Goal: Task Accomplishment & Management: Use online tool/utility

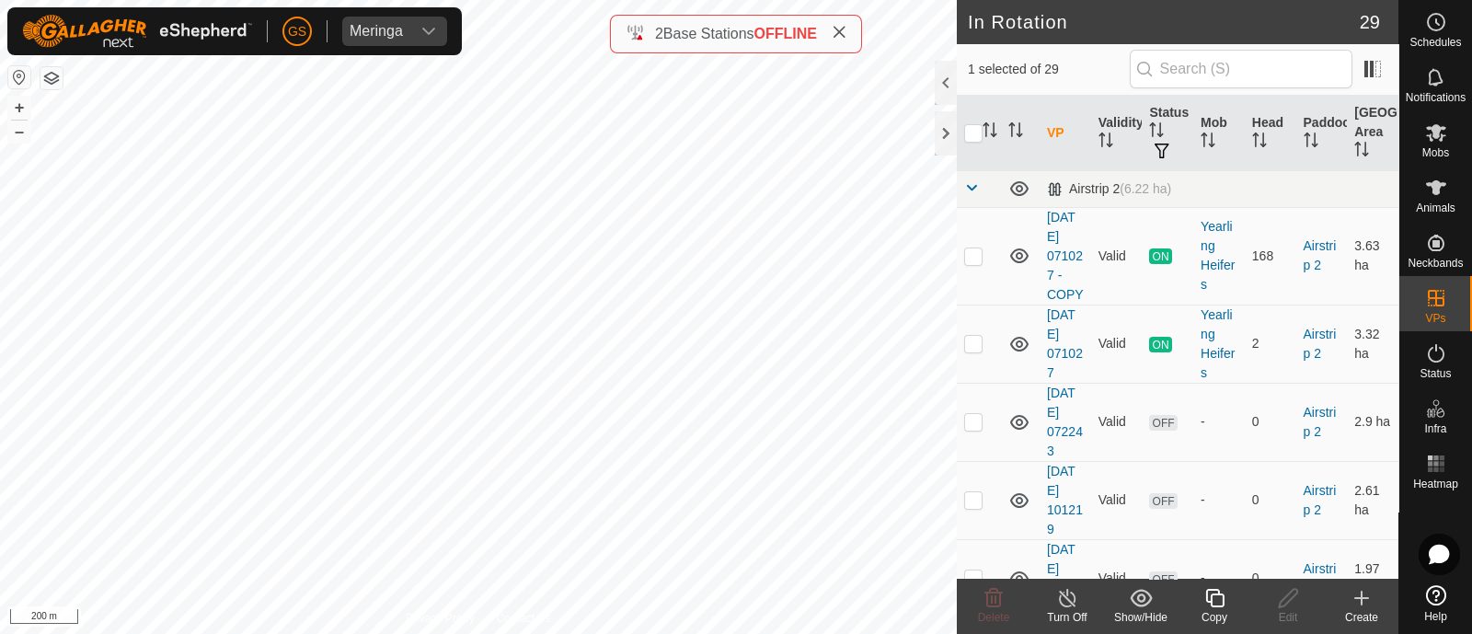
click at [1205, 597] on icon at bounding box center [1214, 598] width 23 height 22
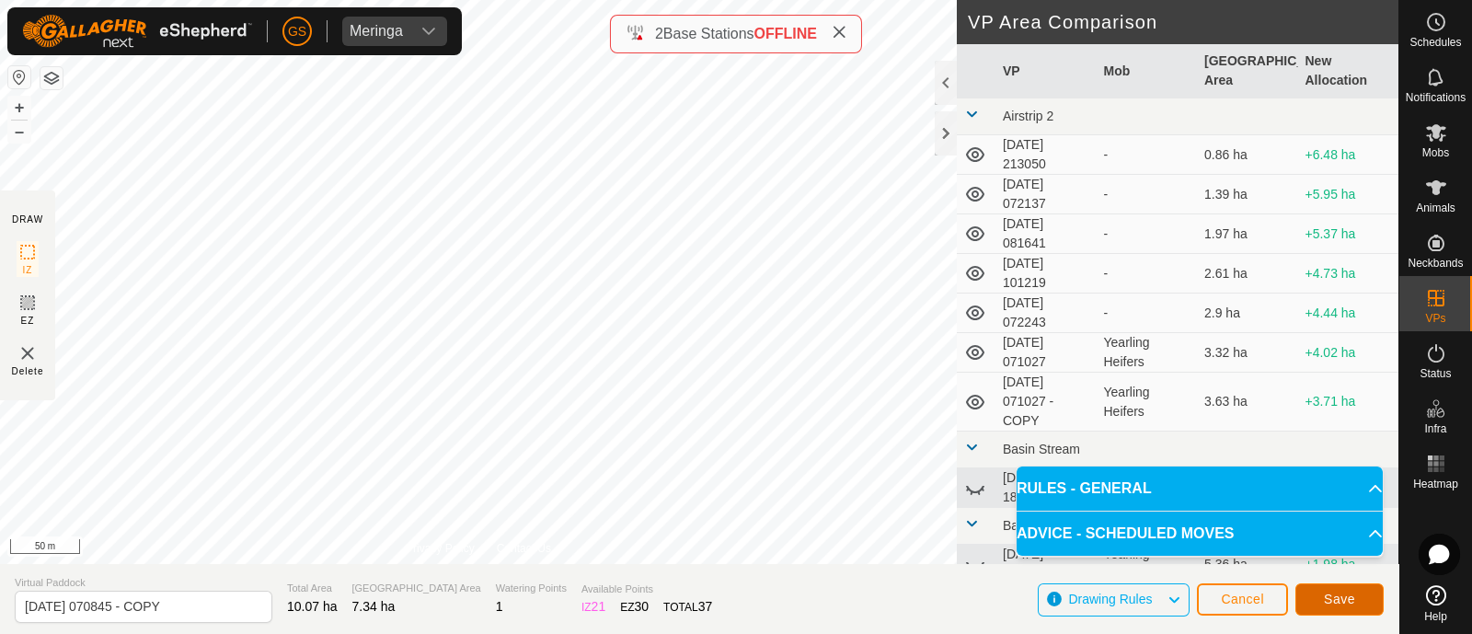
click at [1325, 596] on span "Save" at bounding box center [1339, 598] width 31 height 15
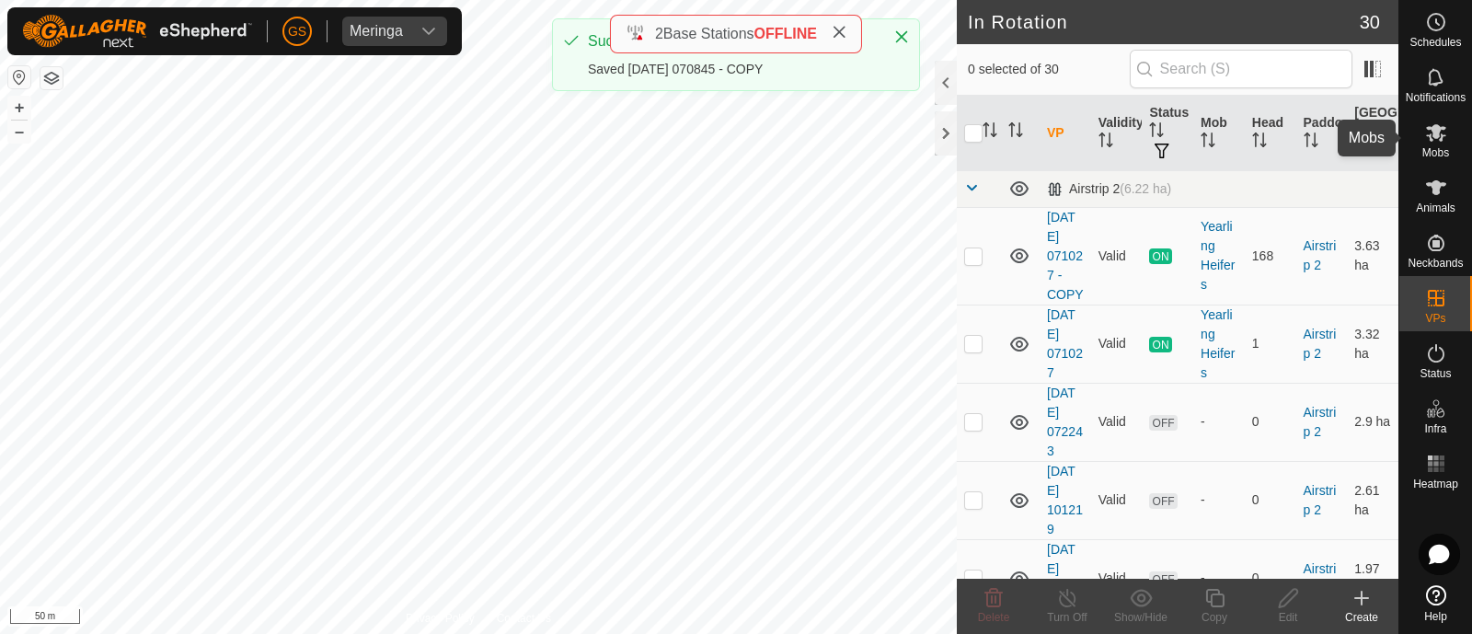
click at [1425, 140] on icon at bounding box center [1436, 132] width 22 height 22
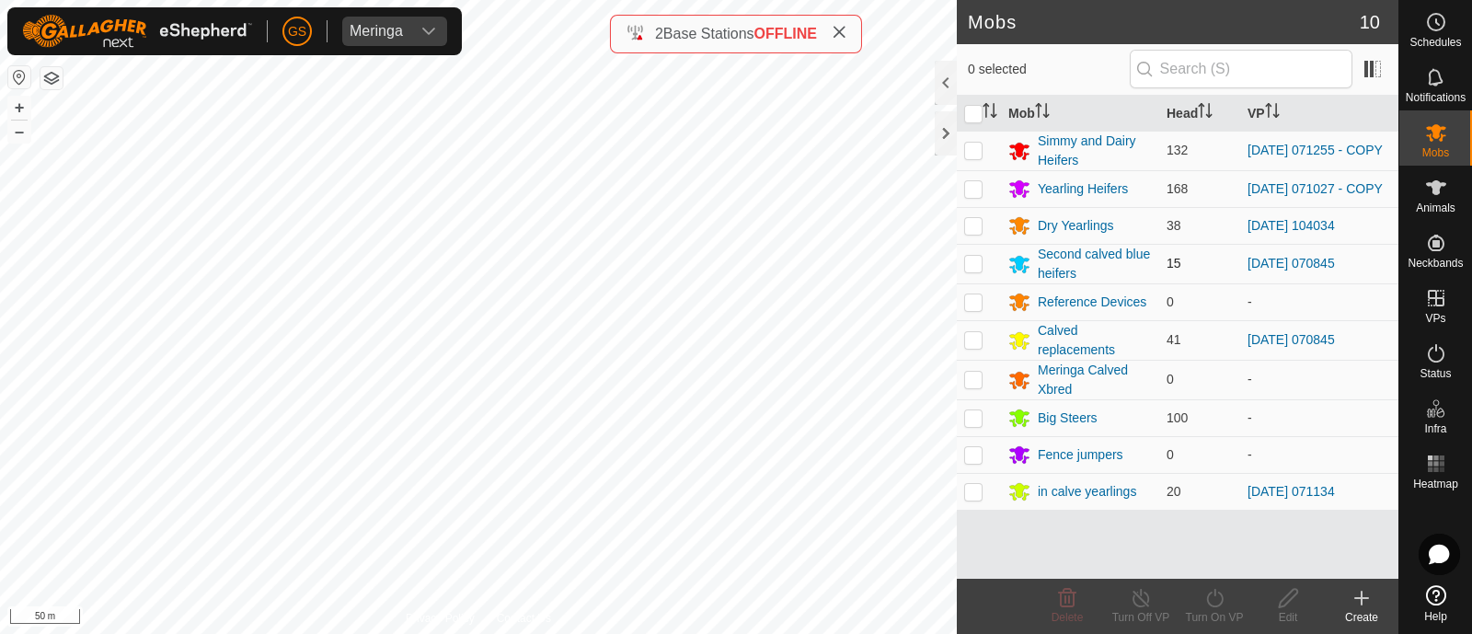
click at [975, 266] on p-checkbox at bounding box center [973, 263] width 18 height 15
checkbox input "true"
click at [970, 342] on p-checkbox at bounding box center [973, 339] width 18 height 15
checkbox input "true"
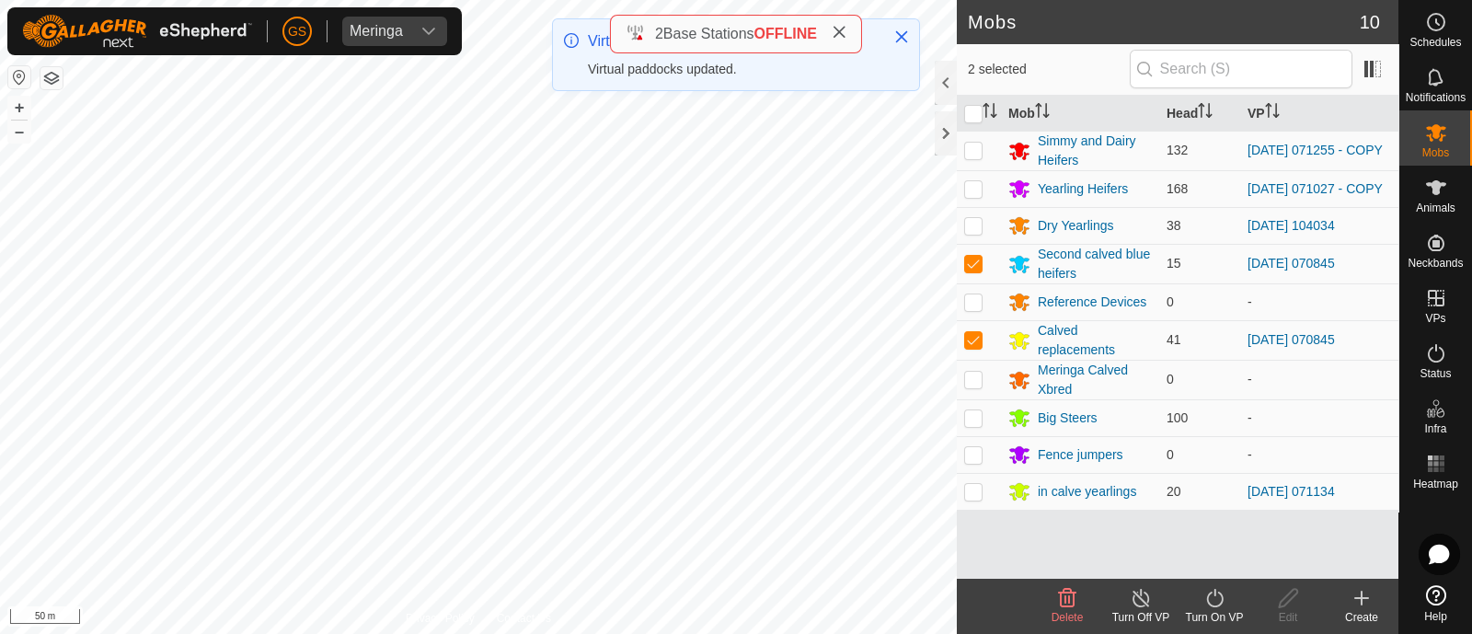
click at [1213, 602] on icon at bounding box center [1214, 598] width 23 height 22
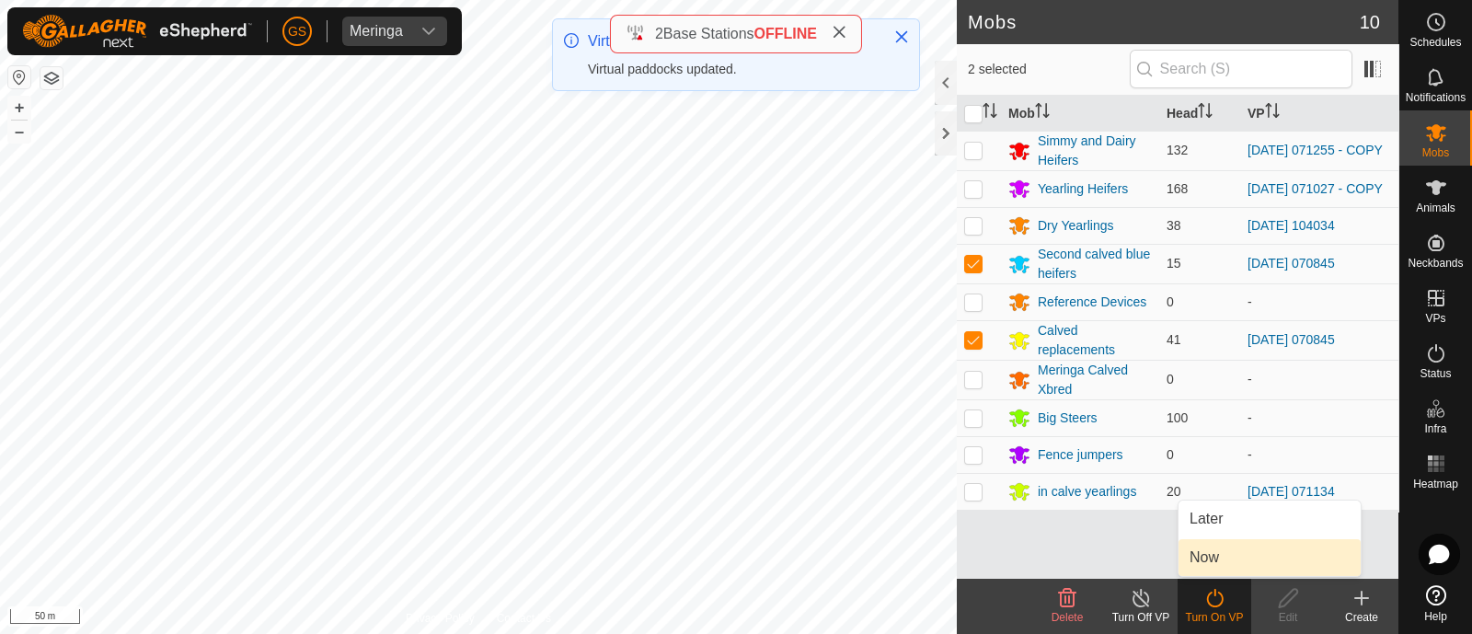
click at [1202, 562] on link "Now" at bounding box center [1269, 557] width 182 height 37
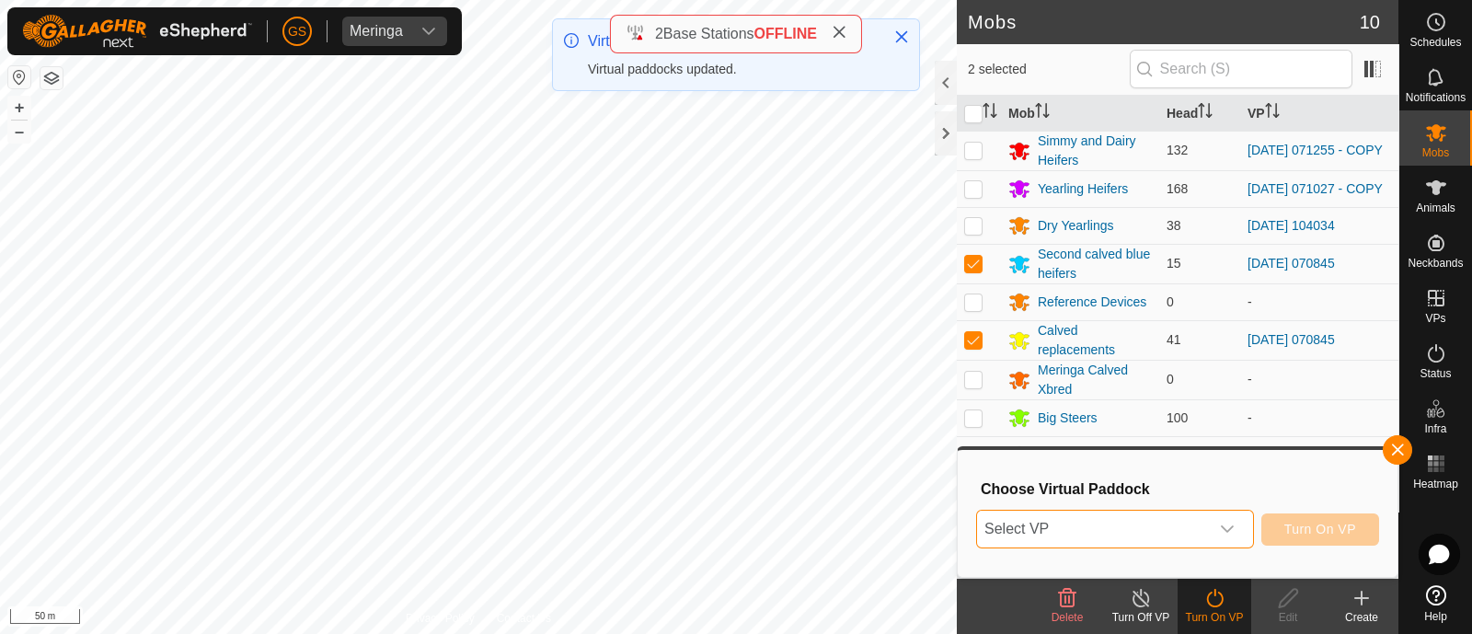
drag, startPoint x: 1185, startPoint y: 531, endPoint x: 1194, endPoint y: 515, distance: 18.1
click at [1187, 530] on span "Select VP" at bounding box center [1093, 528] width 232 height 37
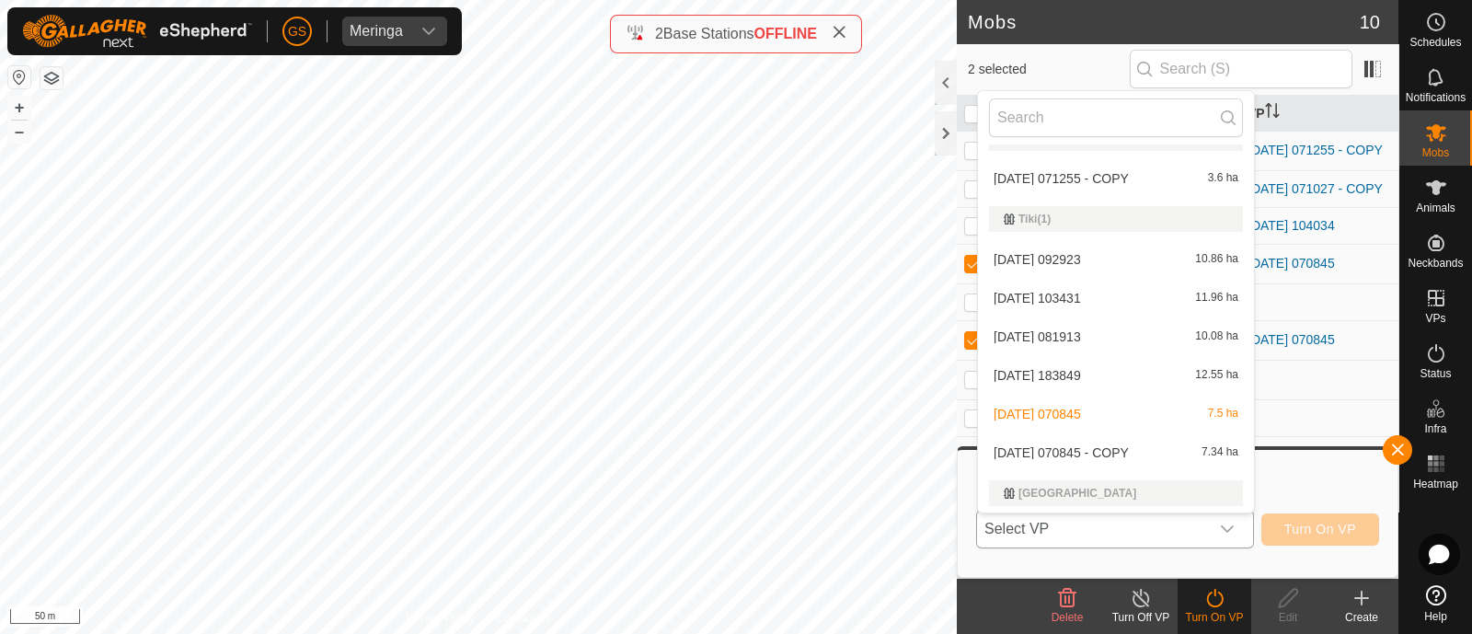
scroll to position [1181, 0]
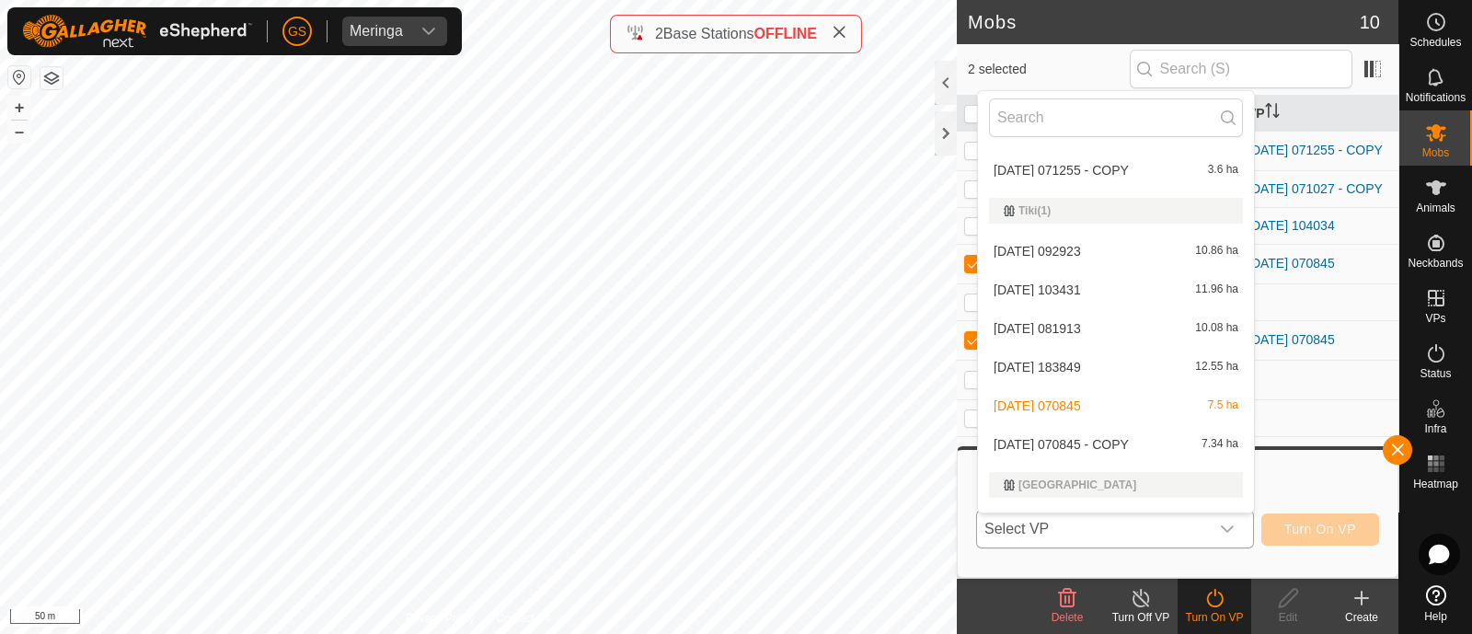
click at [1113, 444] on li "[DATE] 070845 - COPY 7.34 ha" at bounding box center [1116, 444] width 276 height 37
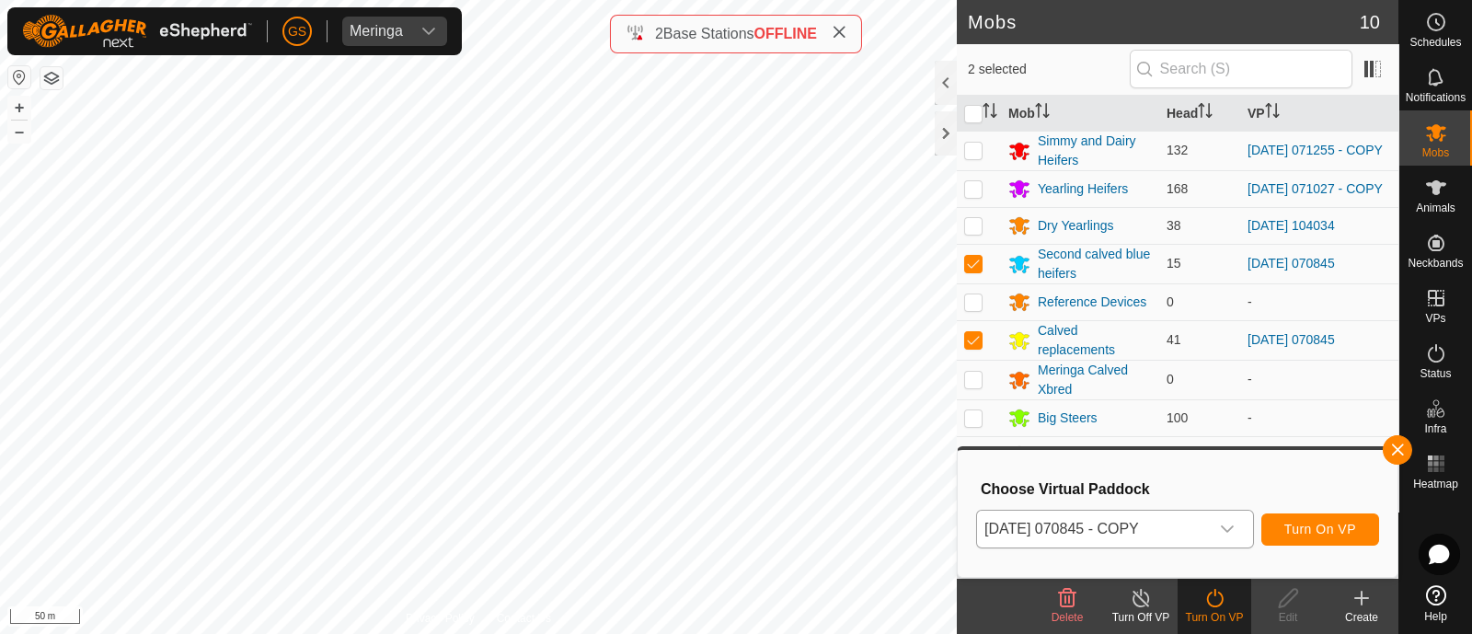
click at [1228, 529] on icon "dropdown trigger" at bounding box center [1227, 529] width 15 height 15
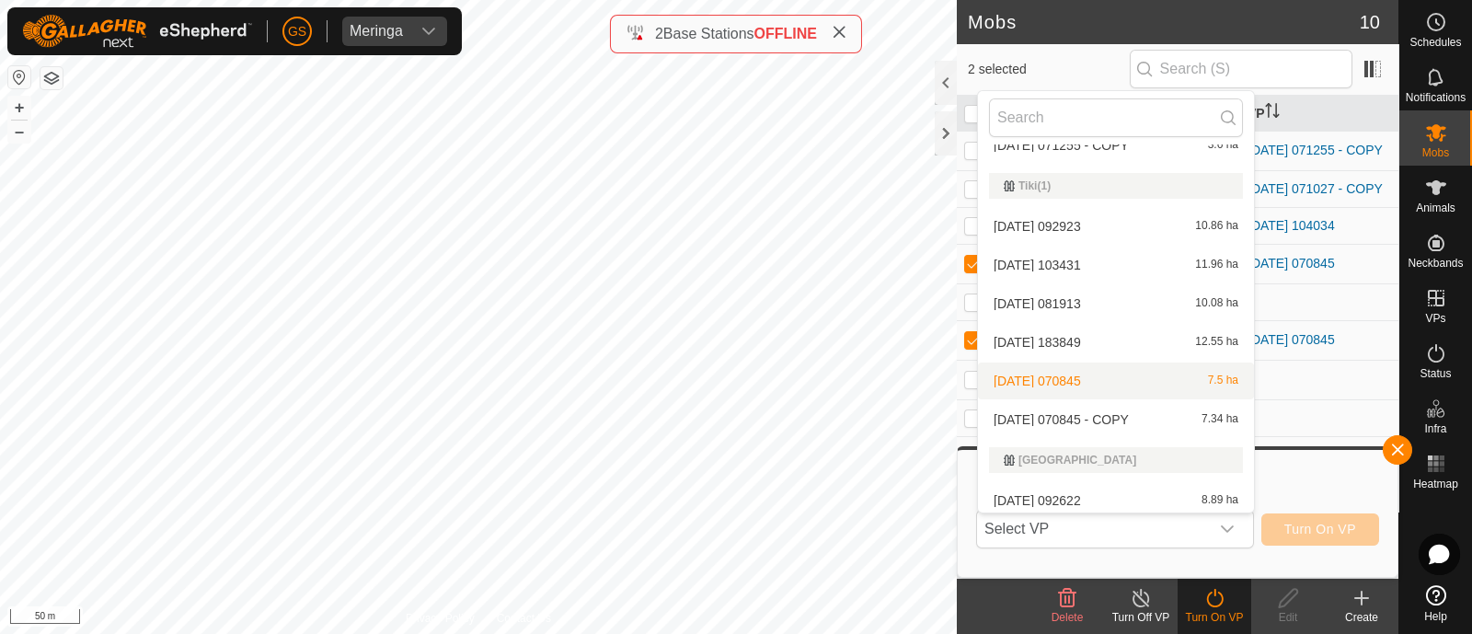
scroll to position [1210, 0]
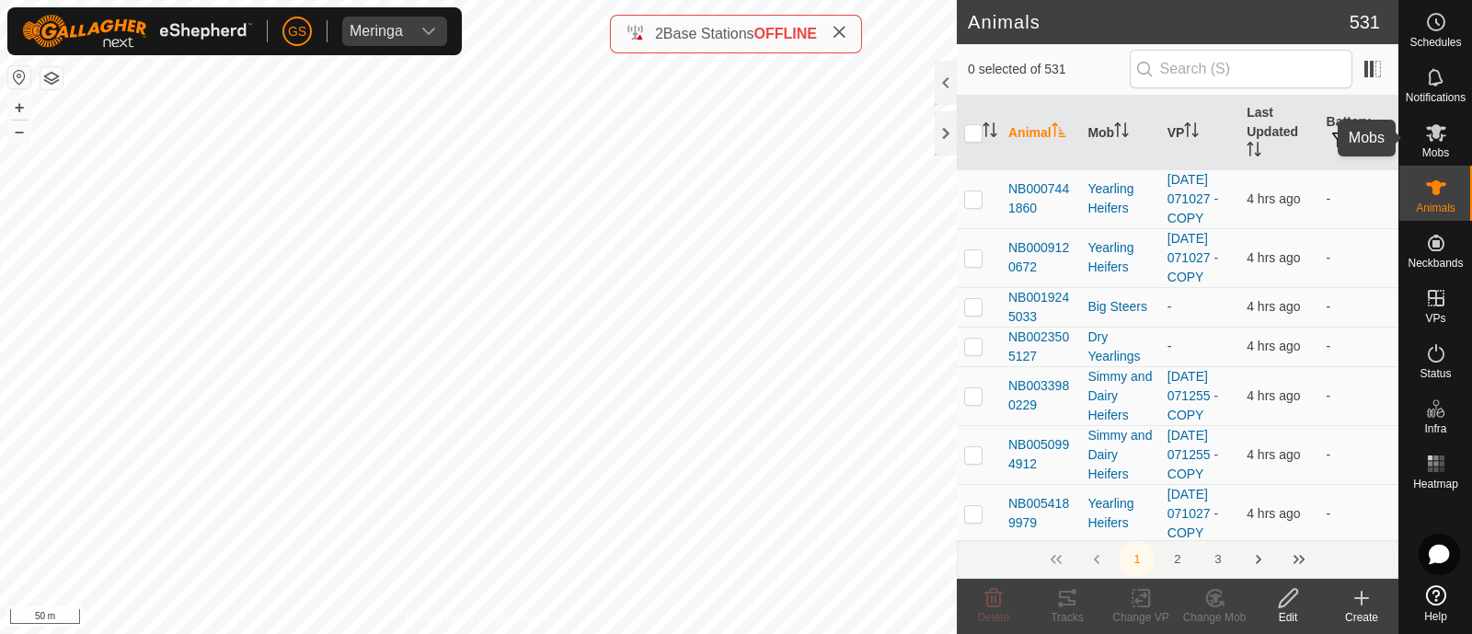
click at [1421, 143] on es-mob-svg-icon at bounding box center [1435, 132] width 33 height 29
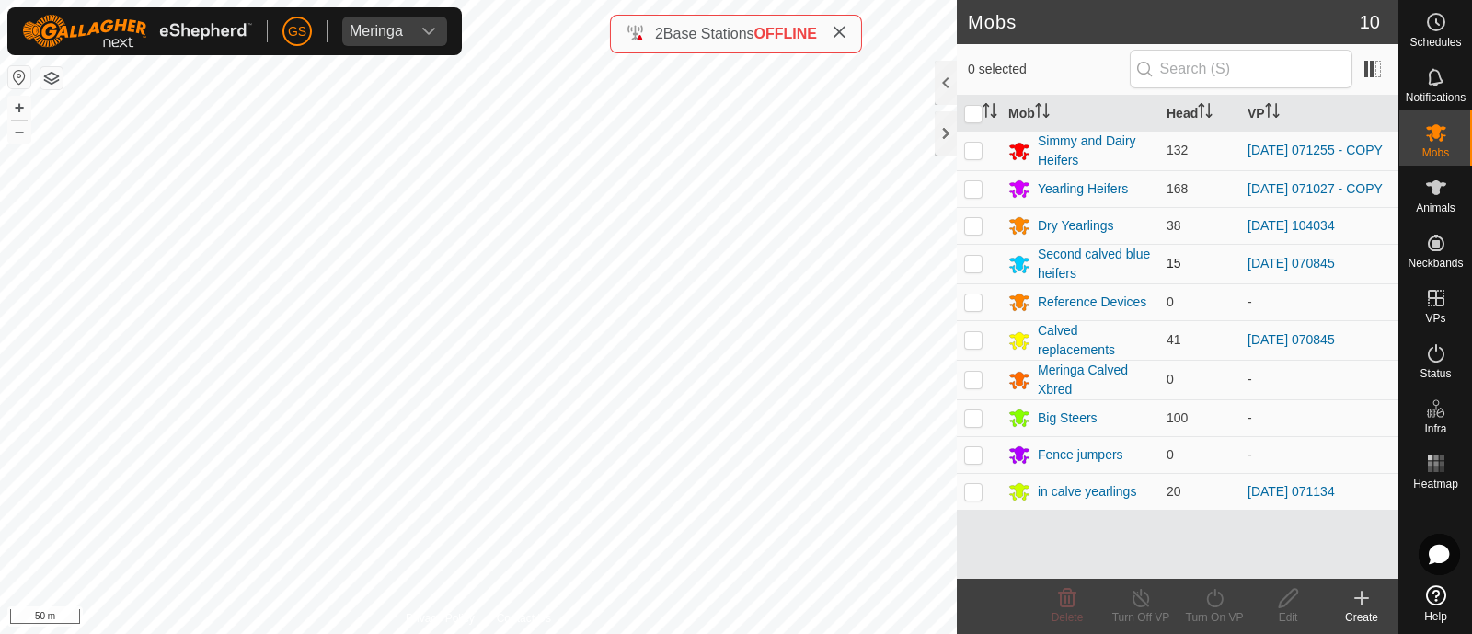
click at [973, 261] on p-checkbox at bounding box center [973, 263] width 18 height 15
checkbox input "true"
click at [968, 345] on p-checkbox at bounding box center [973, 339] width 18 height 15
checkbox input "true"
click at [1219, 598] on icon at bounding box center [1214, 598] width 23 height 22
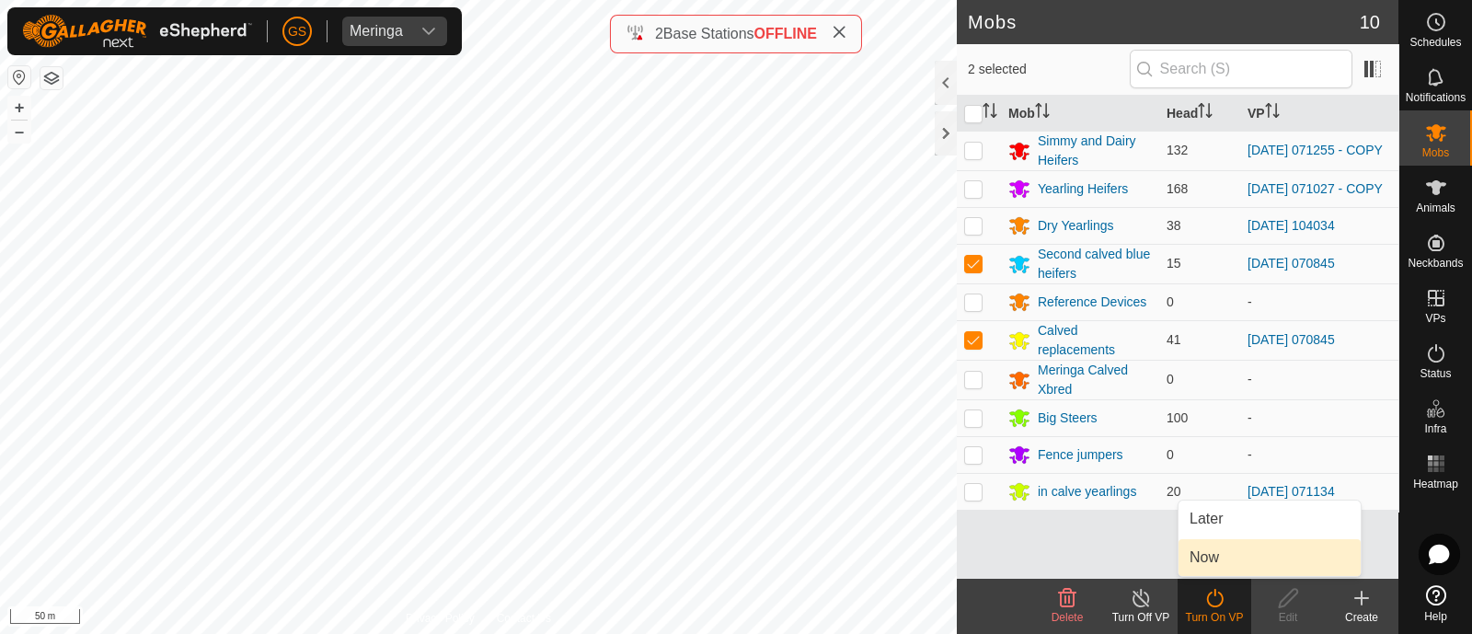
click at [1219, 554] on link "Now" at bounding box center [1269, 557] width 182 height 37
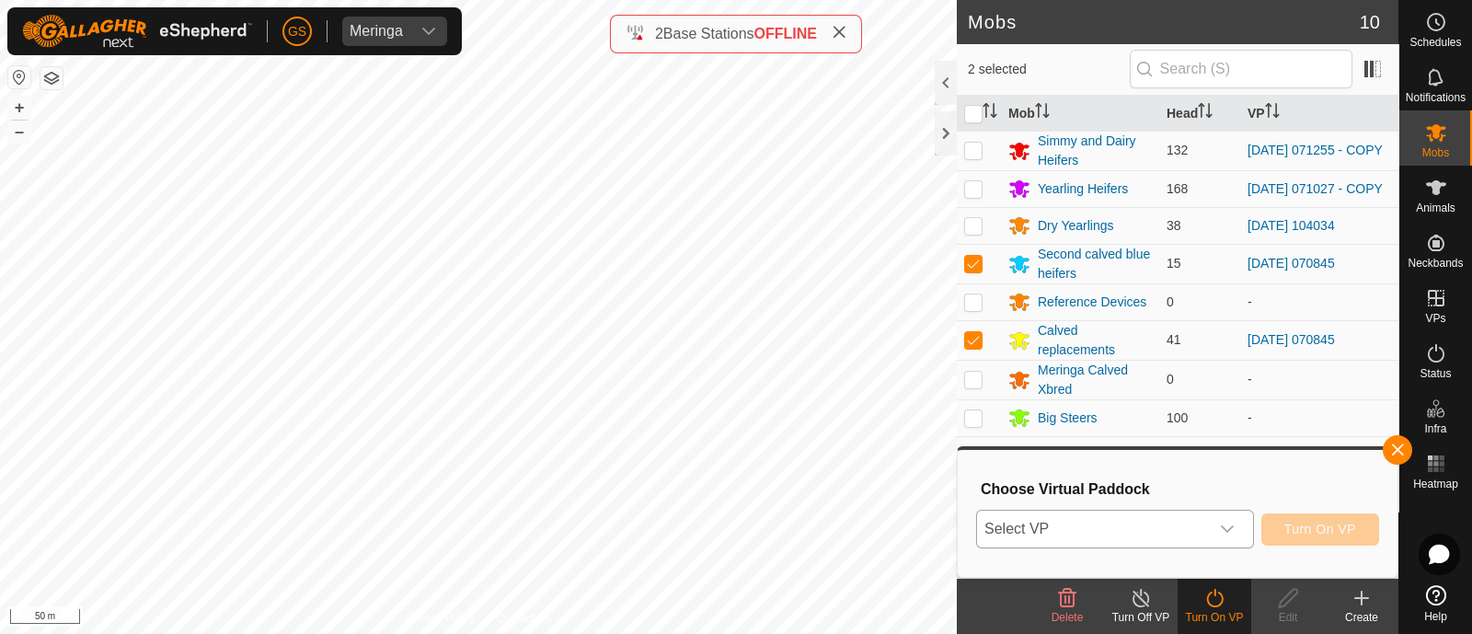
click at [1210, 533] on div "dropdown trigger" at bounding box center [1227, 528] width 37 height 37
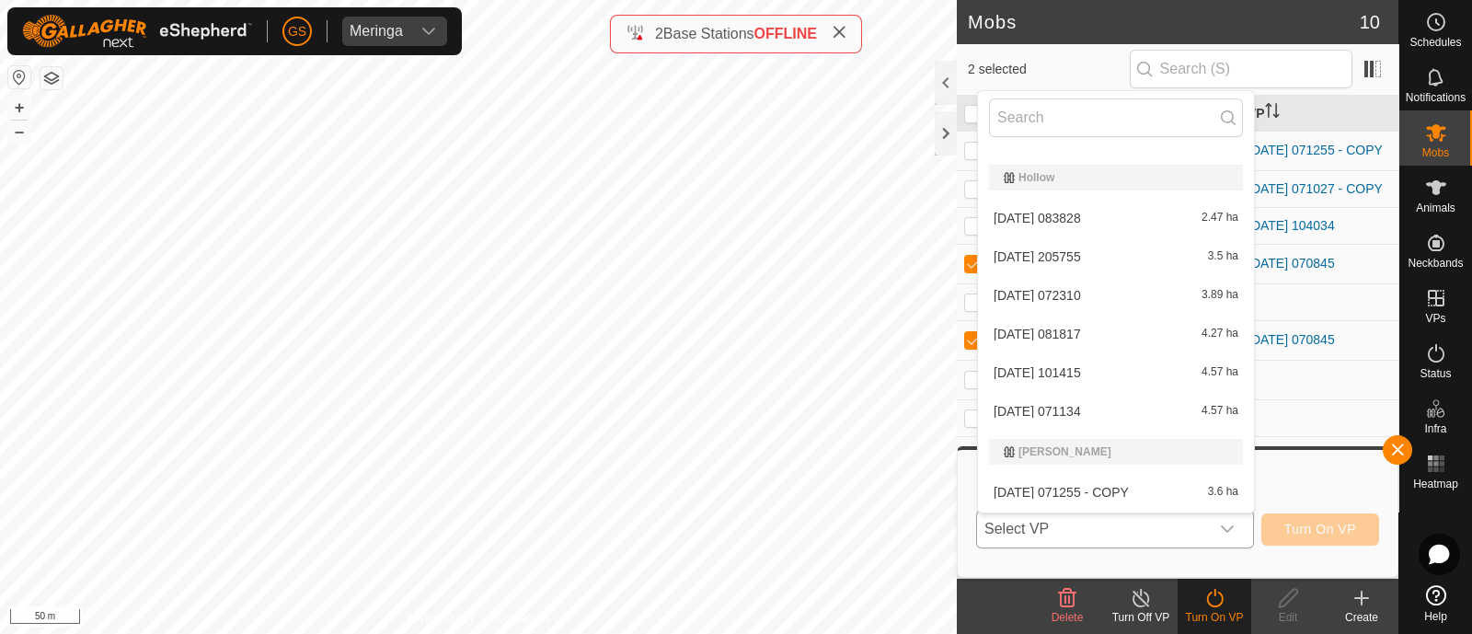
scroll to position [1210, 0]
click at [1128, 409] on li "[DATE] 070845 - COPY 7.34 ha" at bounding box center [1116, 414] width 276 height 37
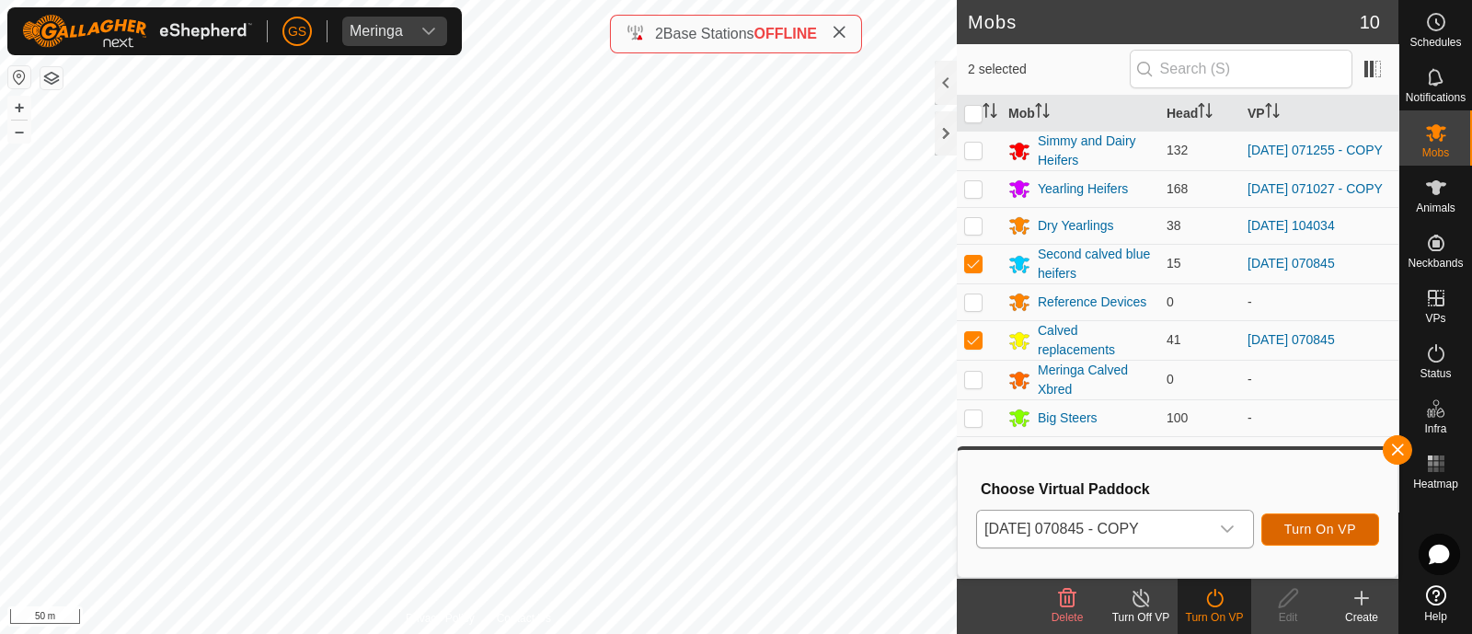
click at [1343, 526] on span "Turn On VP" at bounding box center [1320, 529] width 72 height 15
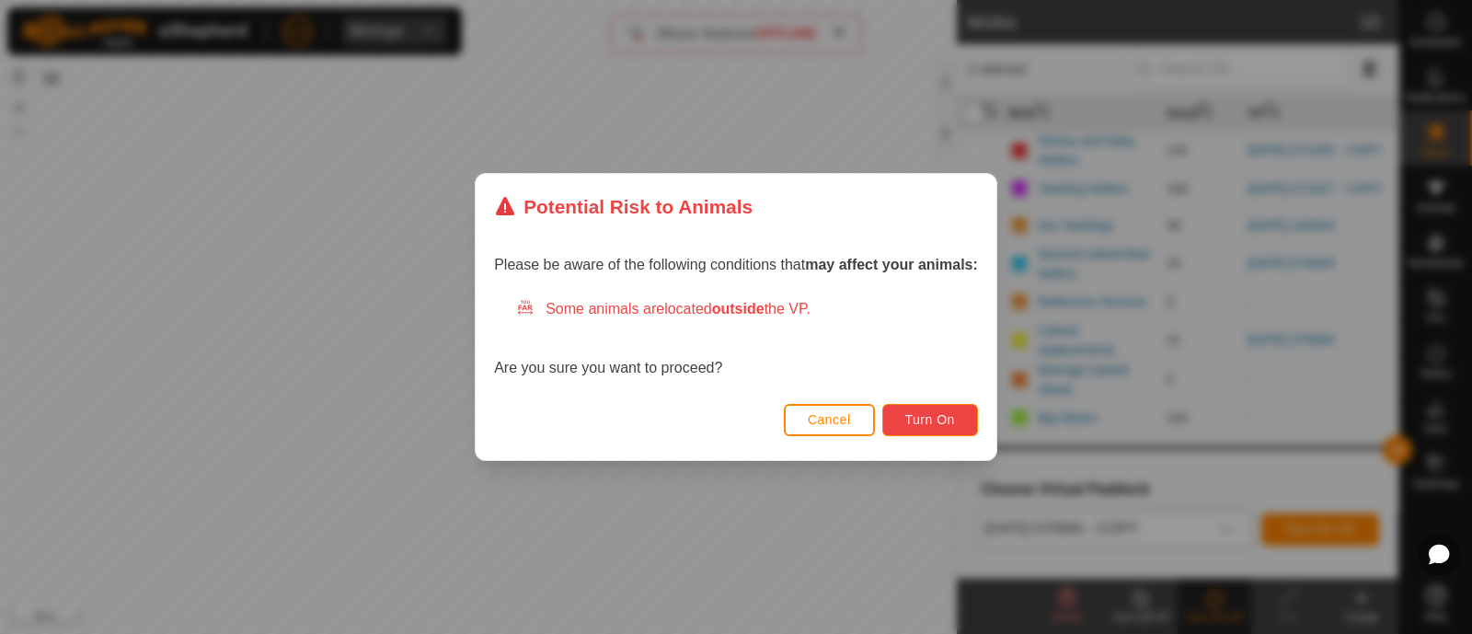
click at [952, 420] on span "Turn On" at bounding box center [930, 419] width 50 height 15
